Goal: Transaction & Acquisition: Purchase product/service

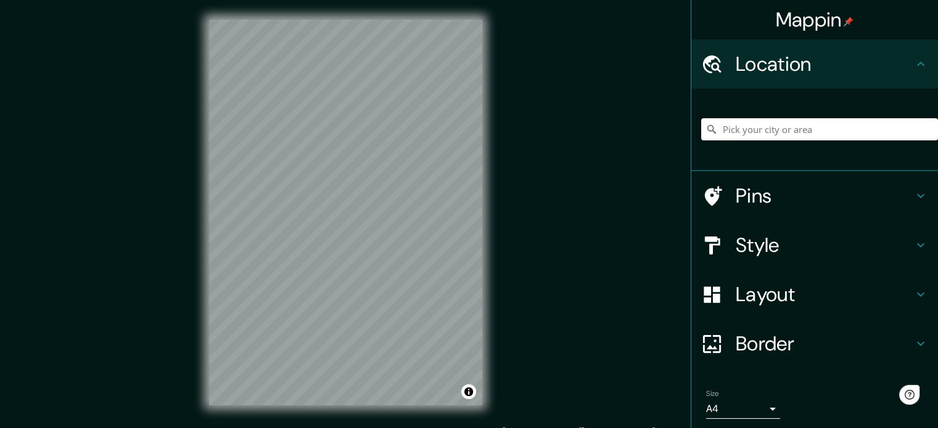
click at [731, 130] on input "Pick your city or area" at bounding box center [819, 129] width 237 height 22
drag, startPoint x: 817, startPoint y: 135, endPoint x: 750, endPoint y: 134, distance: 67.8
click at [750, 134] on input "Ancona, Ancona, Italy" at bounding box center [819, 129] width 237 height 22
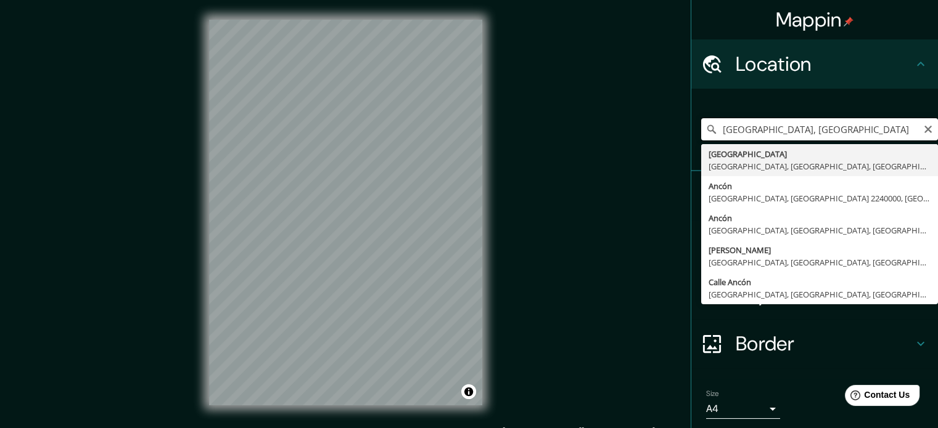
click at [742, 130] on input "Ancona, lima" at bounding box center [819, 129] width 237 height 22
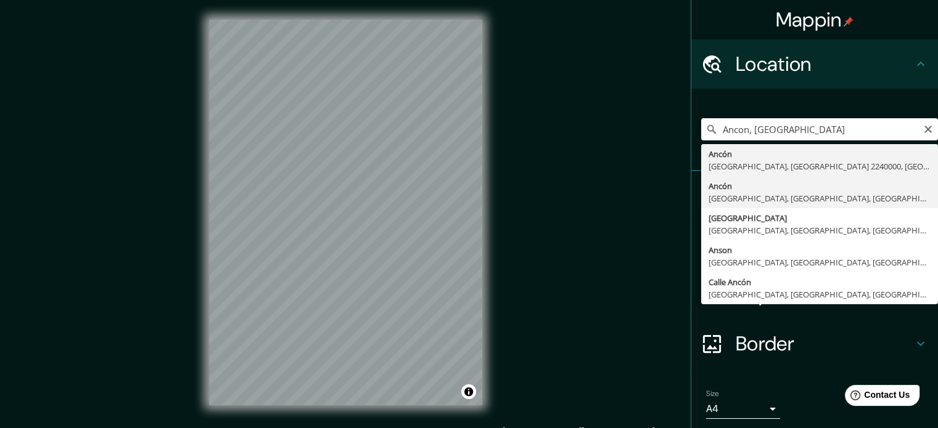
type input "Ancón, [GEOGRAPHIC_DATA], [GEOGRAPHIC_DATA], [GEOGRAPHIC_DATA]"
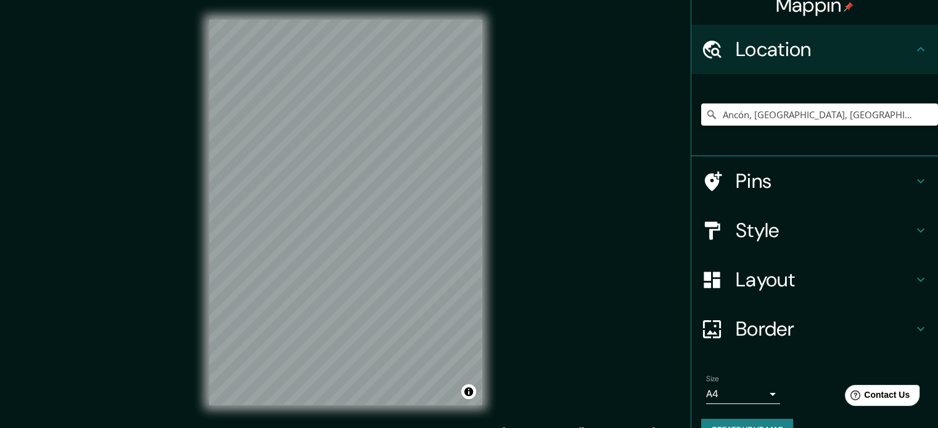
scroll to position [42, 0]
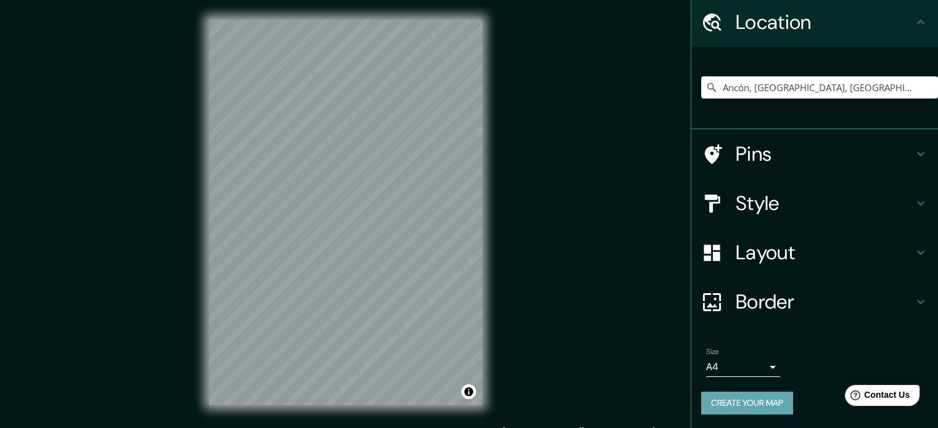
click at [752, 406] on button "Create your map" at bounding box center [747, 403] width 92 height 23
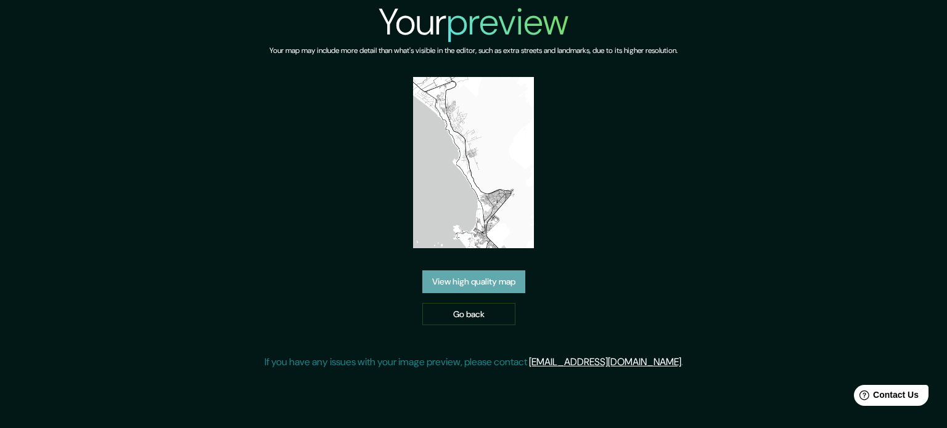
click at [462, 284] on link "View high quality map" at bounding box center [473, 282] width 103 height 23
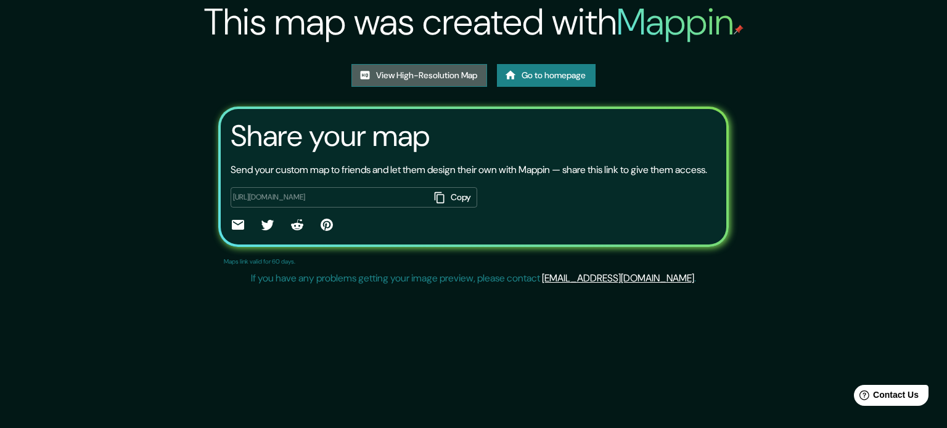
click at [411, 78] on link "View High-Resolution Map" at bounding box center [419, 75] width 136 height 23
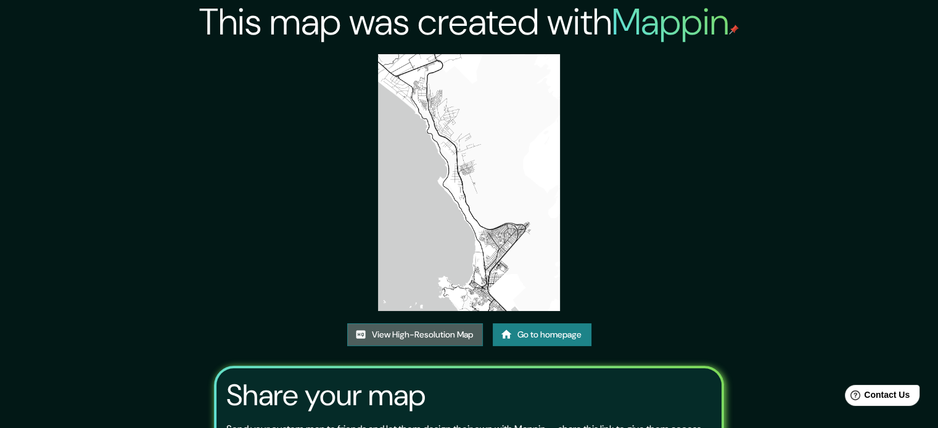
click at [443, 331] on link "View High-Resolution Map" at bounding box center [415, 335] width 136 height 23
click at [459, 170] on img at bounding box center [469, 182] width 182 height 257
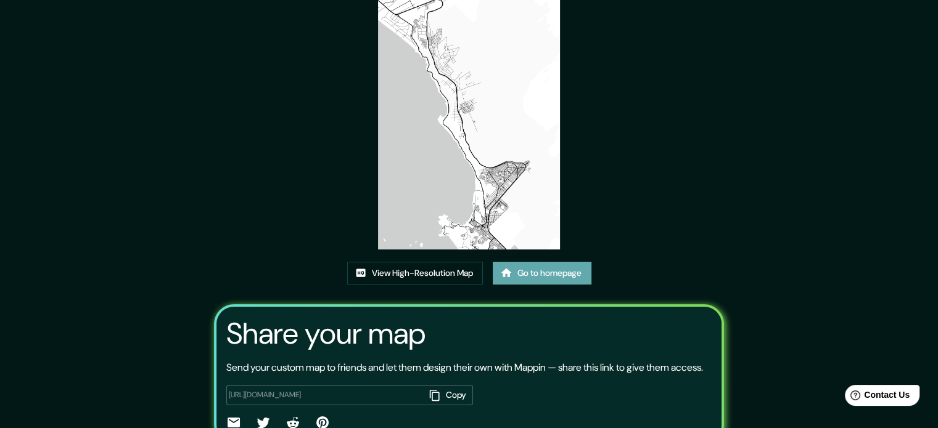
click at [520, 273] on link "Go to homepage" at bounding box center [542, 273] width 99 height 23
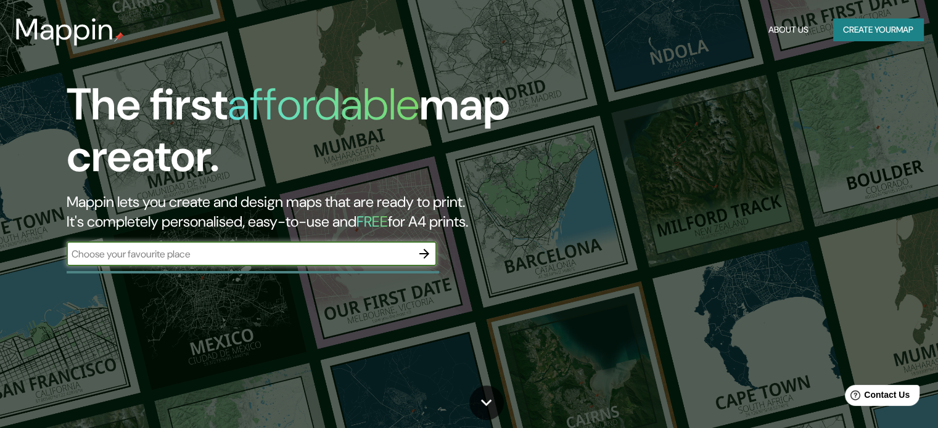
click at [409, 262] on div "​" at bounding box center [252, 254] width 370 height 25
click at [416, 261] on button "button" at bounding box center [424, 254] width 25 height 25
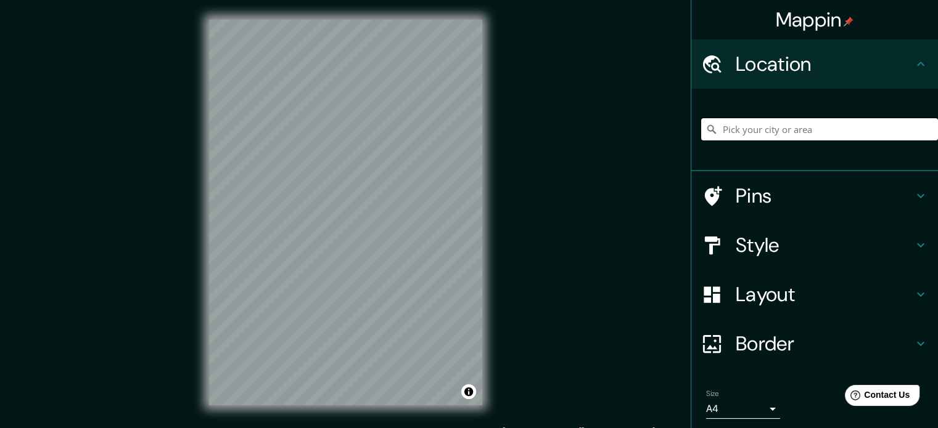
click at [735, 129] on input "Pick your city or area" at bounding box center [819, 129] width 237 height 22
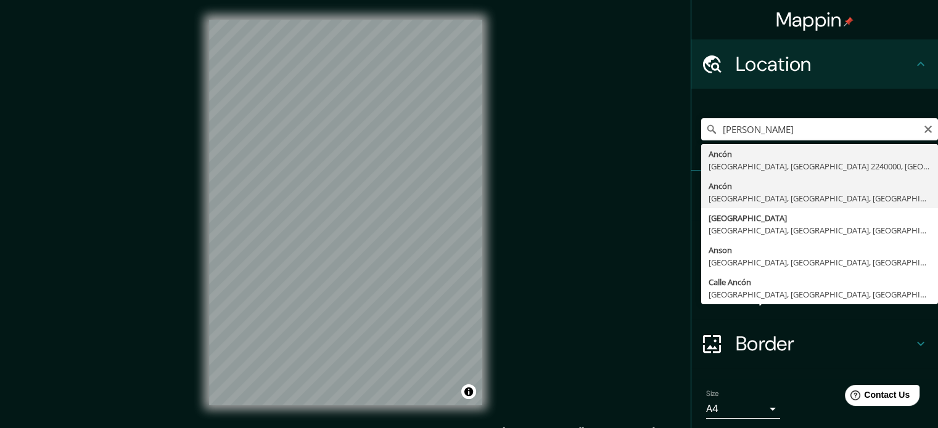
type input "Ancón, [GEOGRAPHIC_DATA], [GEOGRAPHIC_DATA], [GEOGRAPHIC_DATA]"
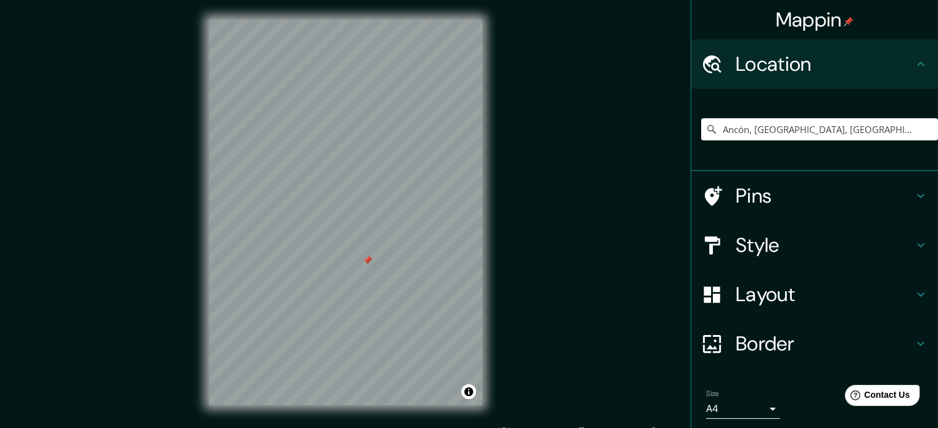
click at [775, 200] on h4 "Pins" at bounding box center [824, 196] width 178 height 25
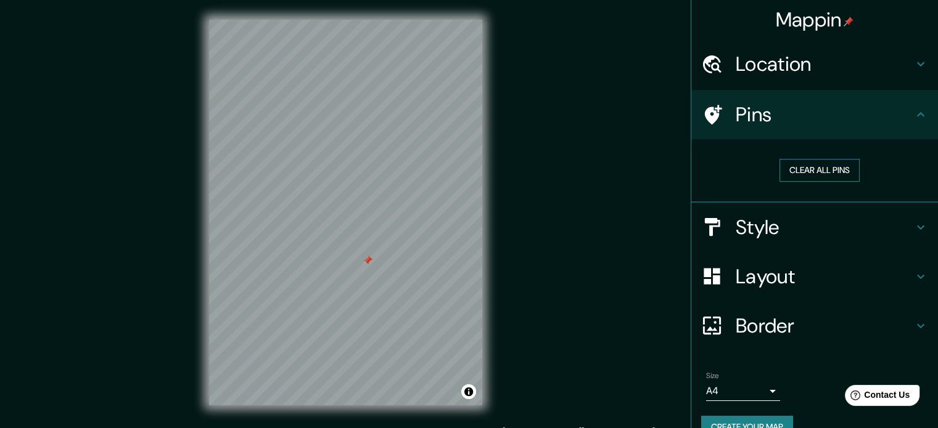
click at [806, 167] on button "Clear all pins" at bounding box center [819, 170] width 80 height 23
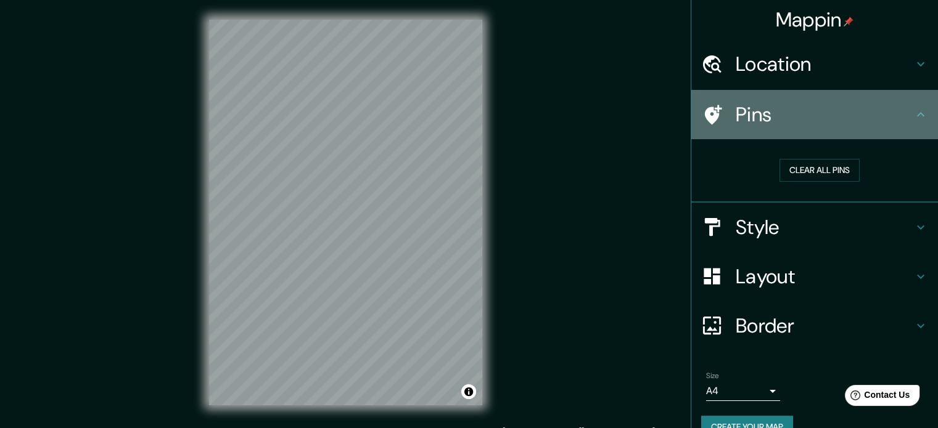
click at [769, 122] on h4 "Pins" at bounding box center [824, 114] width 178 height 25
click at [803, 118] on h4 "Pins" at bounding box center [824, 114] width 178 height 25
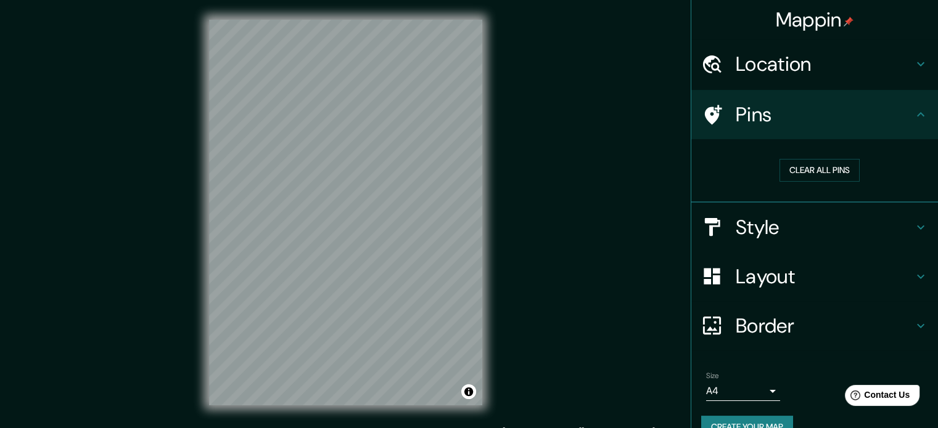
click at [827, 70] on h4 "Location" at bounding box center [824, 64] width 178 height 25
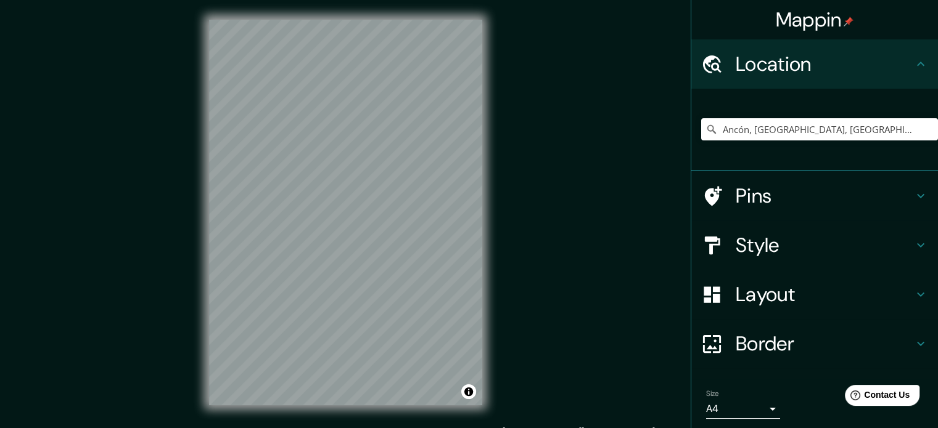
click at [755, 161] on div "Ancón, [GEOGRAPHIC_DATA], [GEOGRAPHIC_DATA], [GEOGRAPHIC_DATA]" at bounding box center [814, 130] width 247 height 83
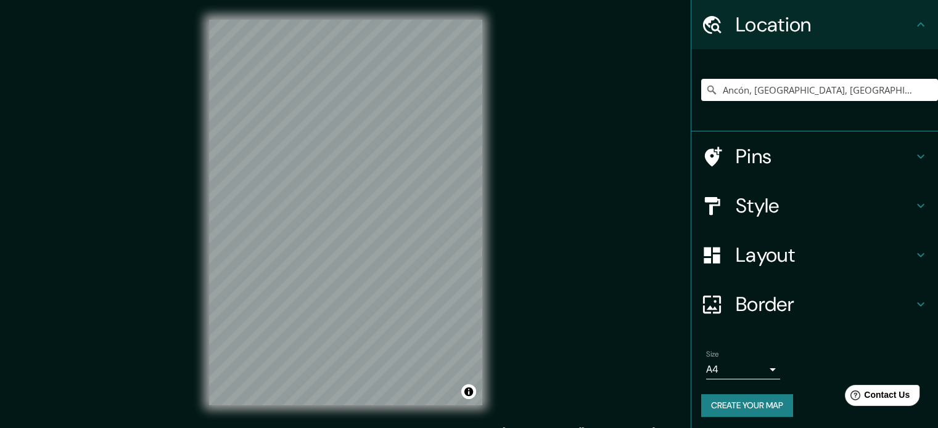
scroll to position [42, 0]
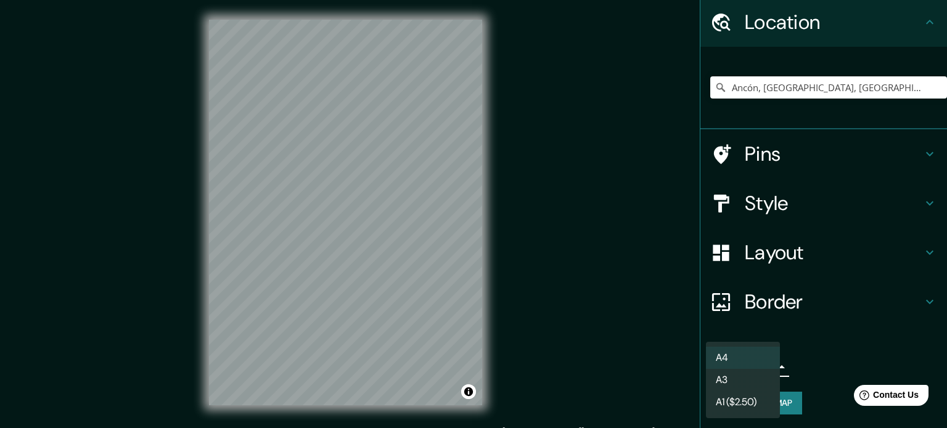
click at [762, 367] on body "Mappin Location Ancón, Lima, Lima Province, Peru Pins Style Layout Border Choos…" at bounding box center [473, 214] width 947 height 428
click at [751, 405] on li "A1 ($2.50)" at bounding box center [743, 402] width 74 height 22
click at [744, 364] on body "Mappin Location Ancón, Lima, Lima Province, Peru Pins Style Layout Border Choos…" at bounding box center [473, 214] width 947 height 428
click at [747, 358] on li "A4" at bounding box center [743, 358] width 74 height 22
type input "single"
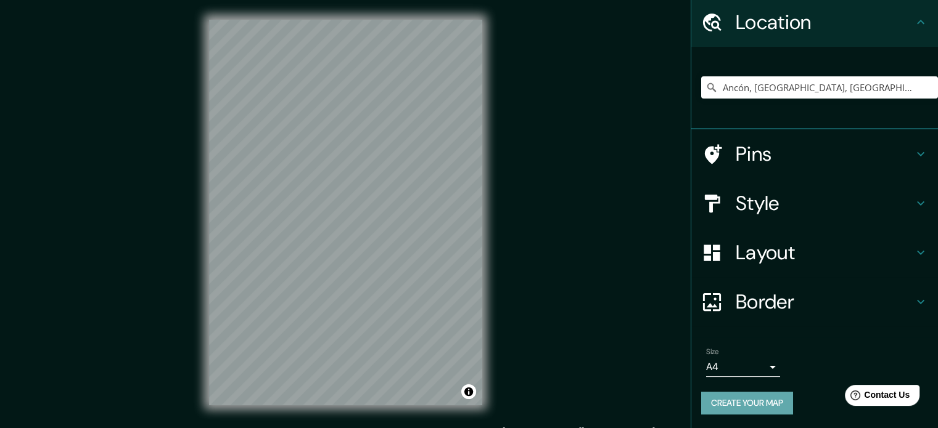
click at [757, 399] on button "Create your map" at bounding box center [747, 403] width 92 height 23
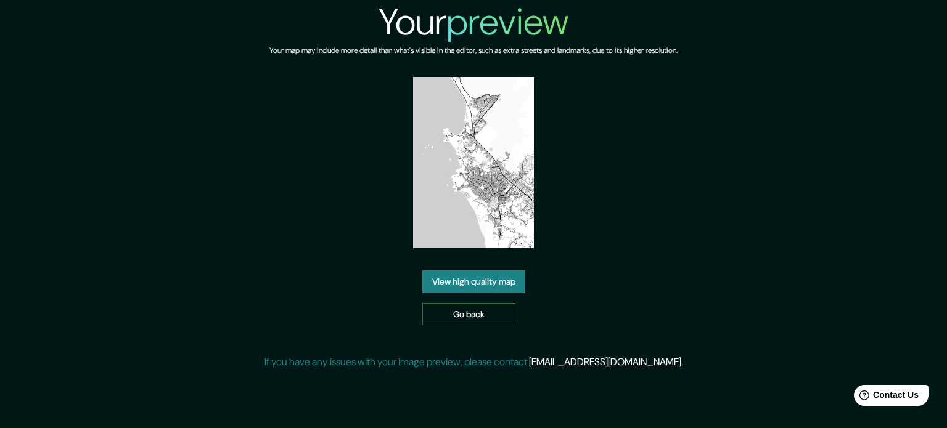
click at [475, 315] on link "Go back" at bounding box center [468, 314] width 93 height 23
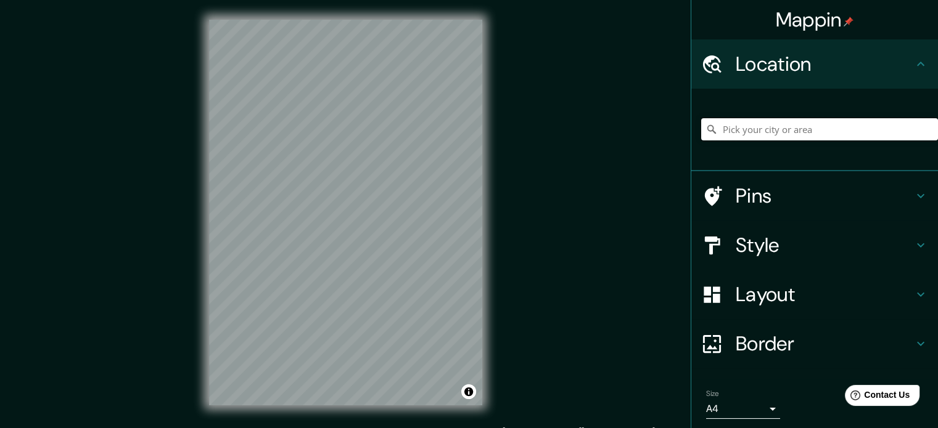
click at [740, 133] on input "Pick your city or area" at bounding box center [819, 129] width 237 height 22
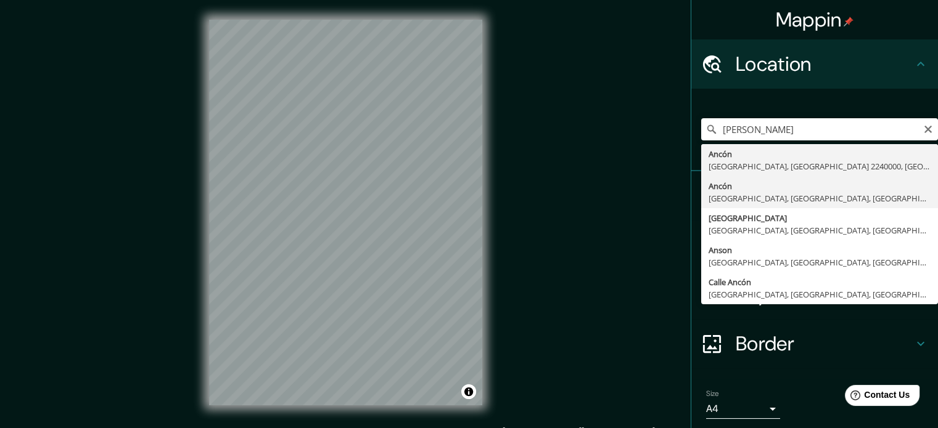
type input "Ancón, [GEOGRAPHIC_DATA], [GEOGRAPHIC_DATA], [GEOGRAPHIC_DATA]"
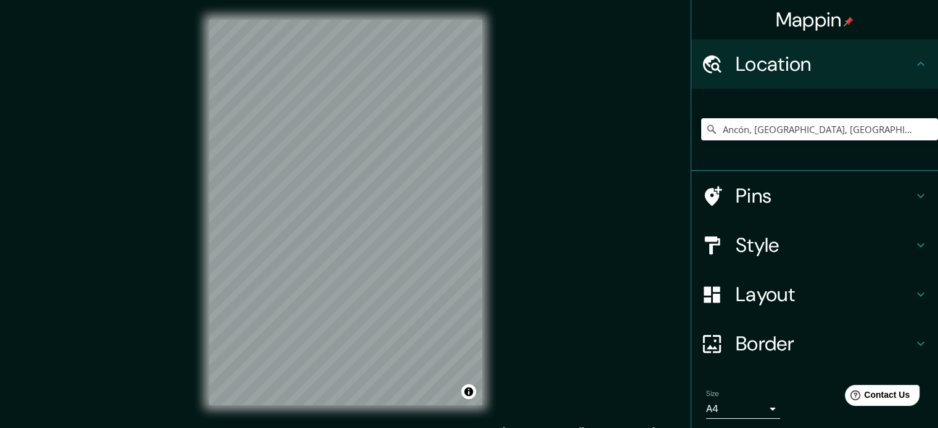
click at [333, 424] on div "© Mapbox © OpenStreetMap Improve this map" at bounding box center [345, 212] width 313 height 425
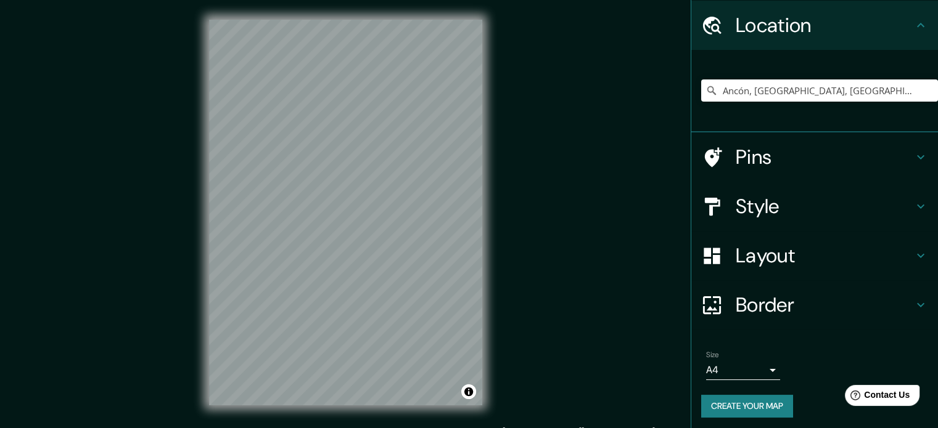
scroll to position [42, 0]
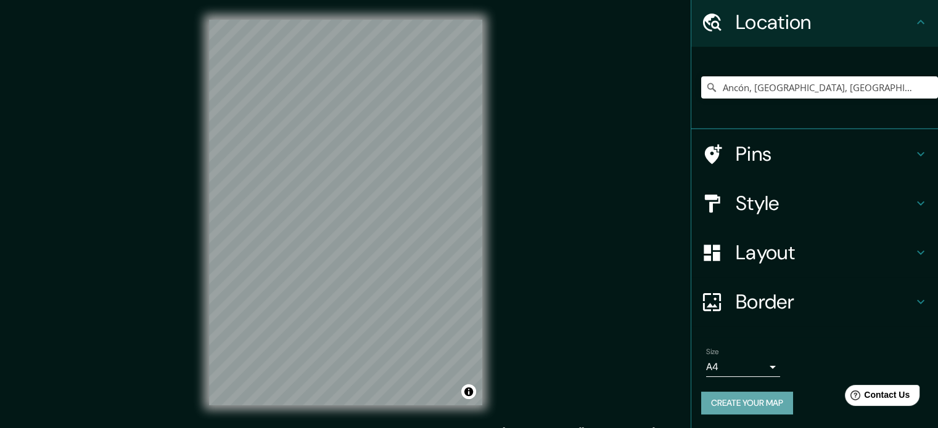
click at [739, 404] on button "Create your map" at bounding box center [747, 403] width 92 height 23
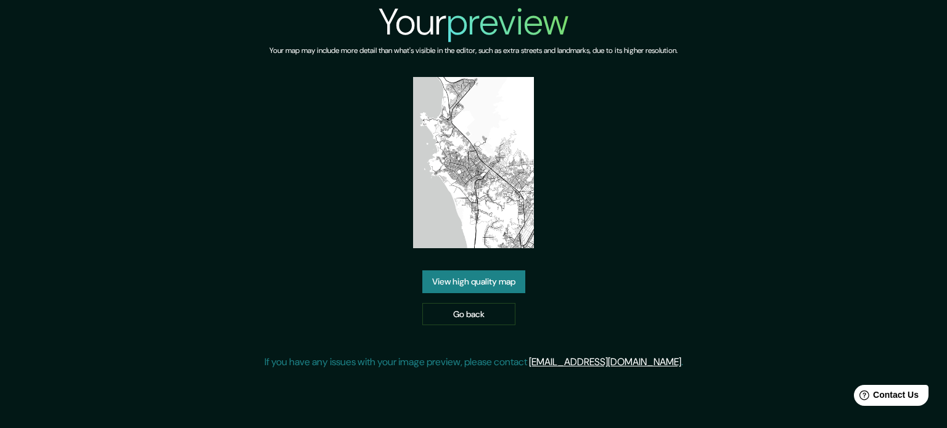
click at [477, 276] on link "View high quality map" at bounding box center [473, 282] width 103 height 23
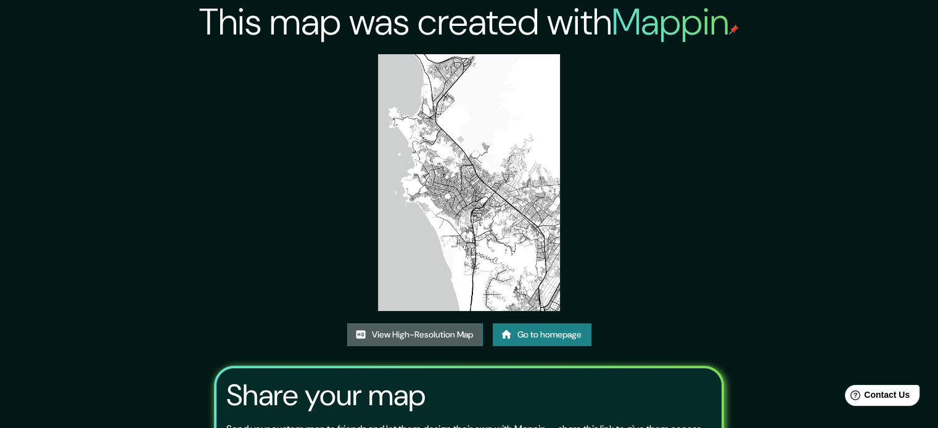
click at [404, 335] on link "View High-Resolution Map" at bounding box center [415, 335] width 136 height 23
click at [515, 332] on link "Go to homepage" at bounding box center [542, 335] width 99 height 23
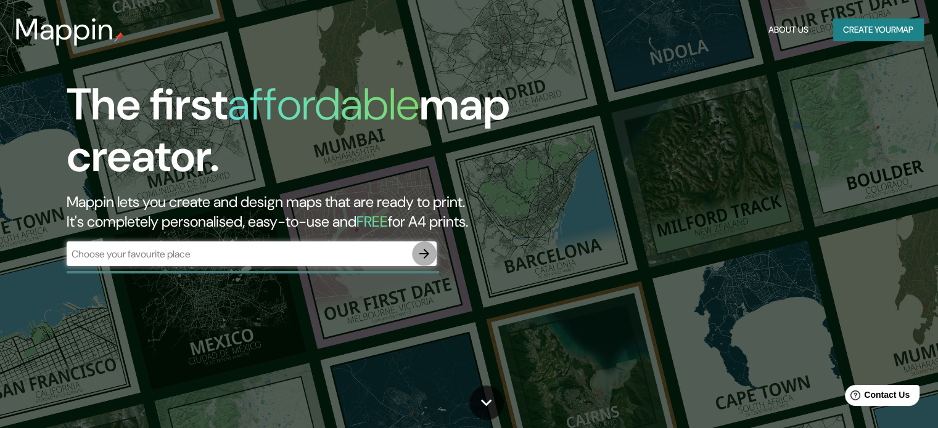
click at [424, 255] on icon "button" at bounding box center [424, 254] width 15 height 15
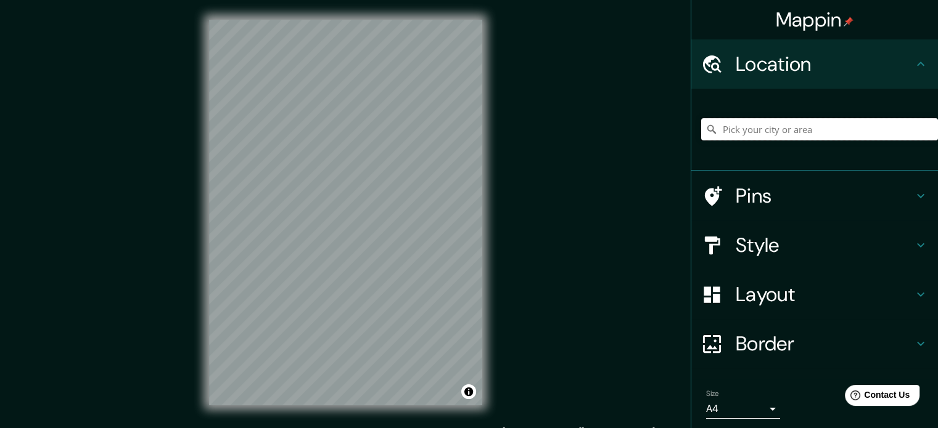
click at [802, 125] on input "Pick your city or area" at bounding box center [819, 129] width 237 height 22
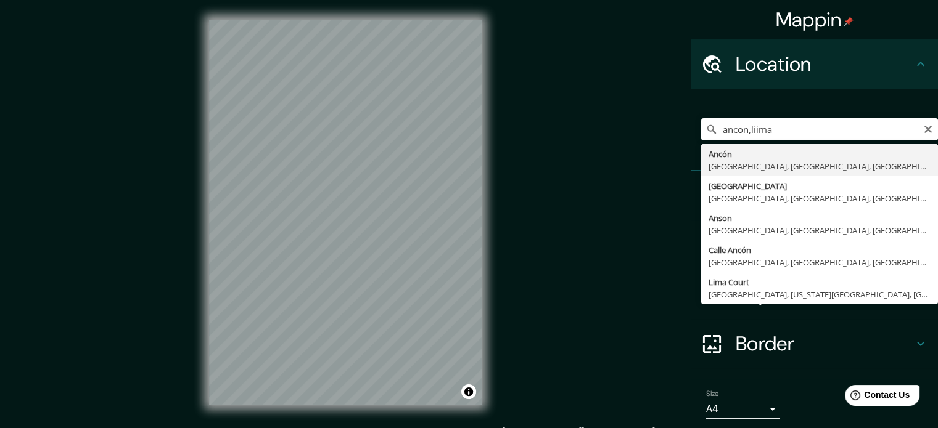
type input "Ancón, Lima, Lima Province, Peru"
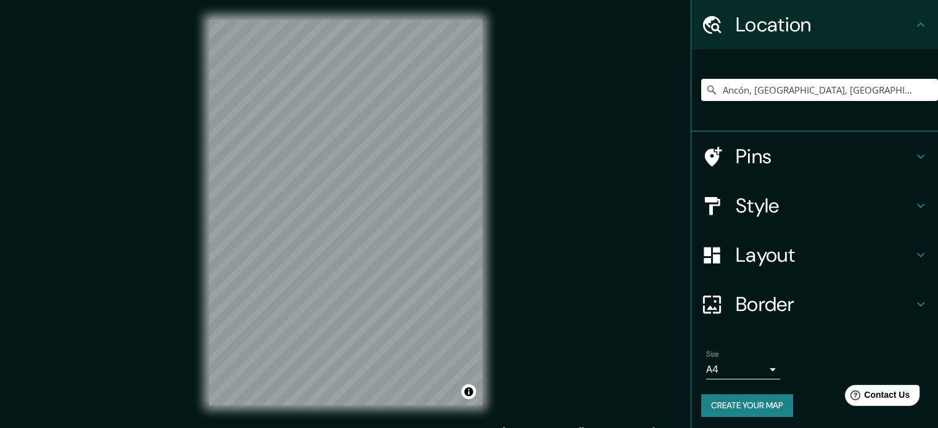
scroll to position [42, 0]
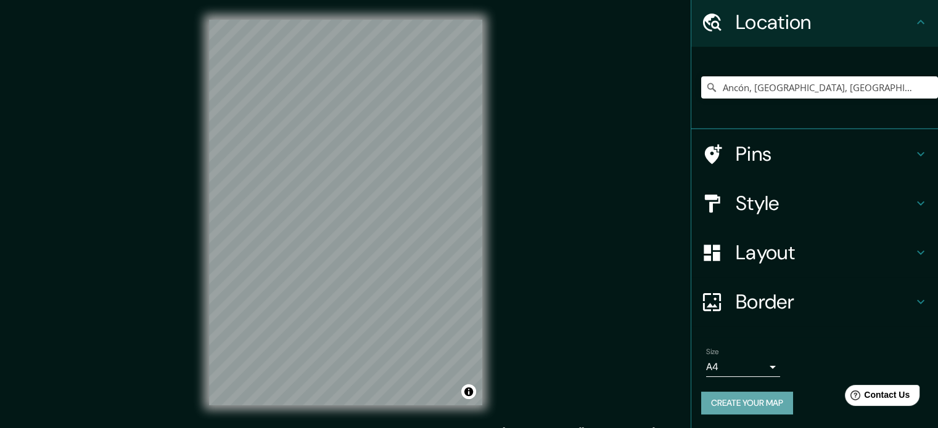
click at [725, 403] on button "Create your map" at bounding box center [747, 403] width 92 height 23
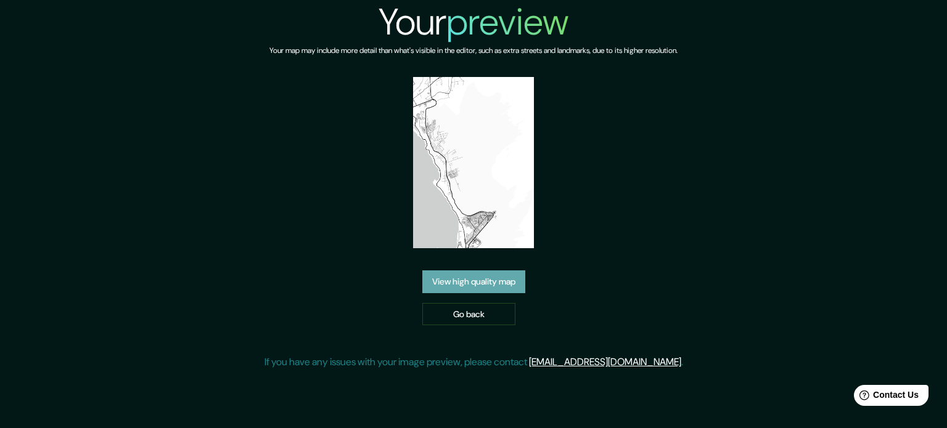
click at [484, 287] on link "View high quality map" at bounding box center [473, 282] width 103 height 23
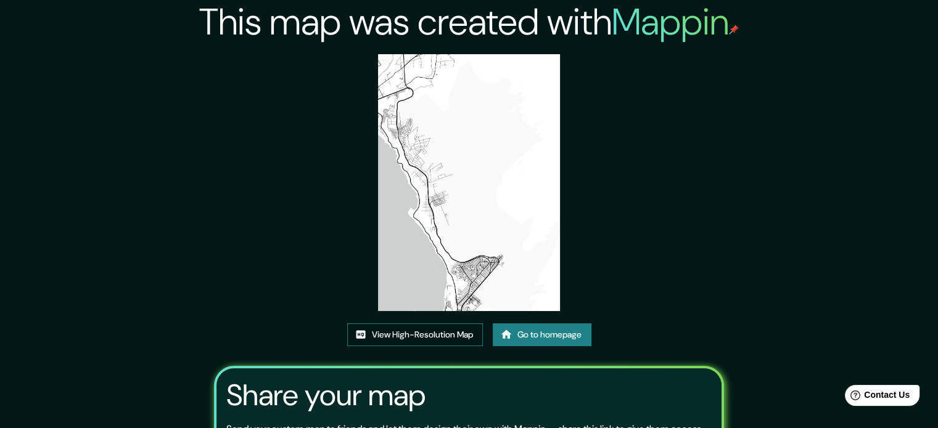
click at [417, 334] on link "View High-Resolution Map" at bounding box center [415, 335] width 136 height 23
click at [509, 332] on icon at bounding box center [506, 334] width 10 height 9
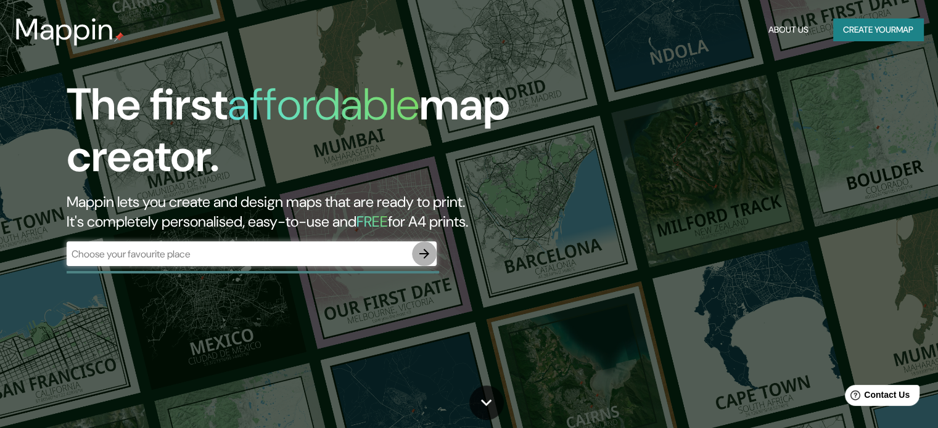
click at [424, 253] on icon "button" at bounding box center [424, 254] width 10 height 10
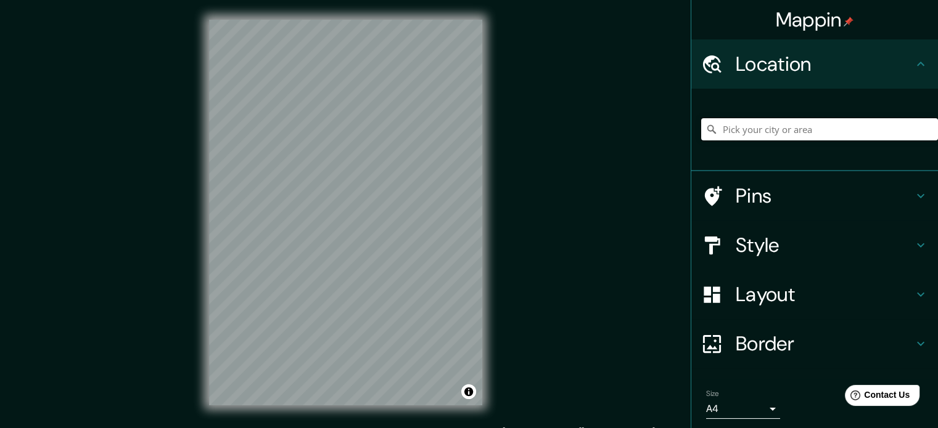
click at [793, 133] on input "Pick your city or area" at bounding box center [819, 129] width 237 height 22
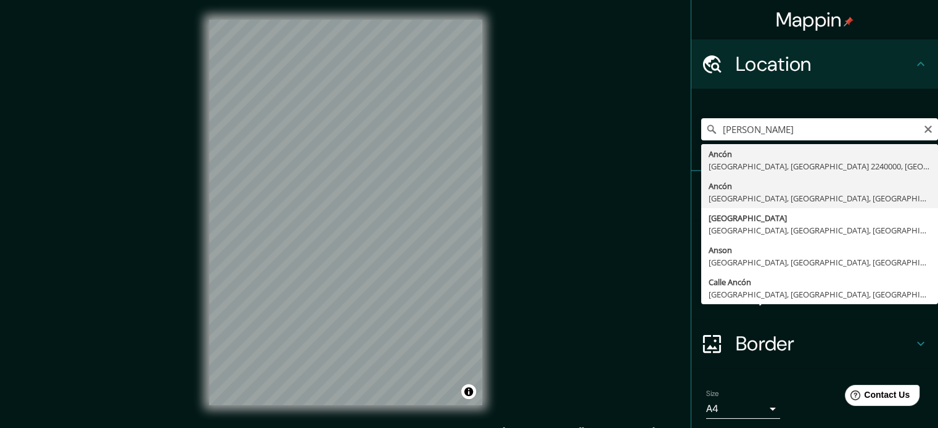
type input "Ancón, Lima, Lima Province, Peru"
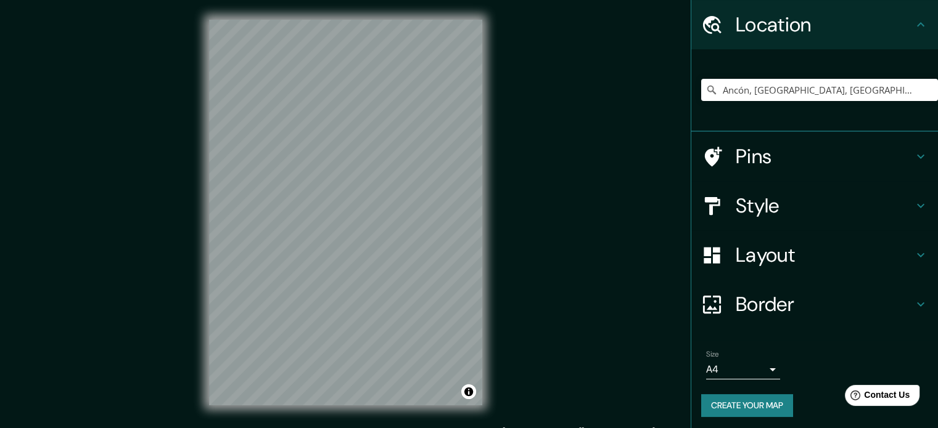
scroll to position [42, 0]
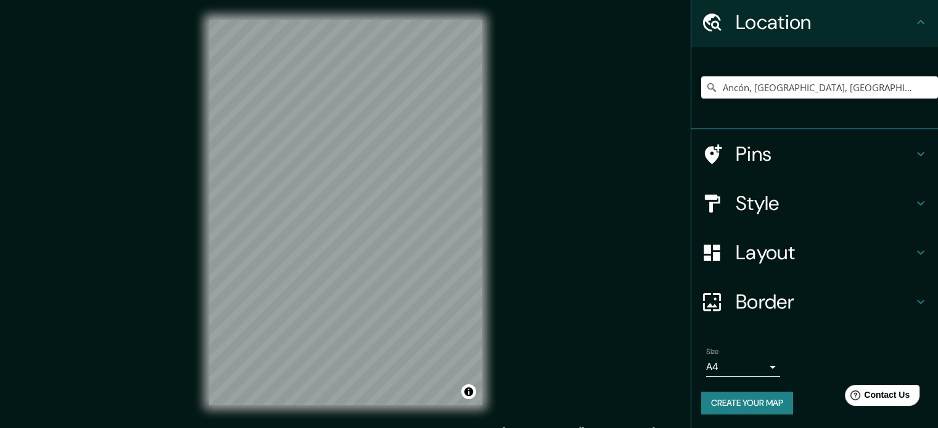
click at [729, 403] on button "Create your map" at bounding box center [747, 403] width 92 height 23
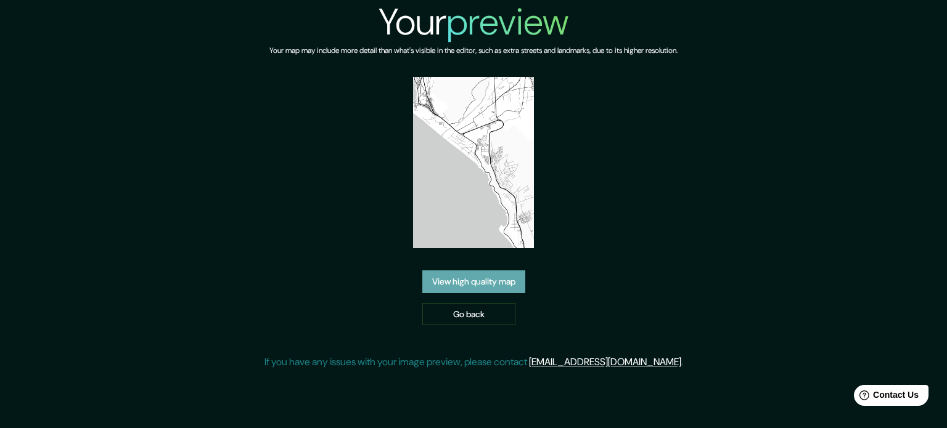
click at [451, 284] on link "View high quality map" at bounding box center [473, 282] width 103 height 23
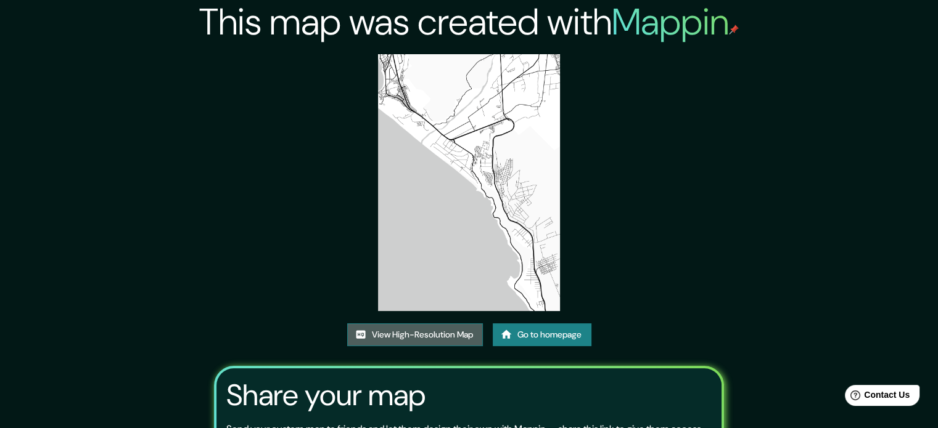
click at [419, 333] on link "View High-Resolution Map" at bounding box center [415, 335] width 136 height 23
